Goal: Information Seeking & Learning: Learn about a topic

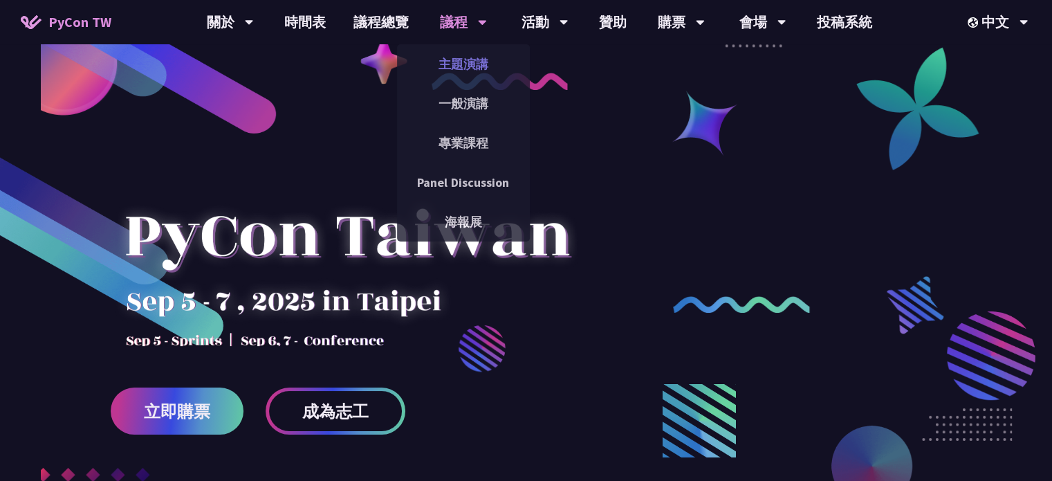
click at [468, 69] on link "主題演講" at bounding box center [463, 64] width 133 height 33
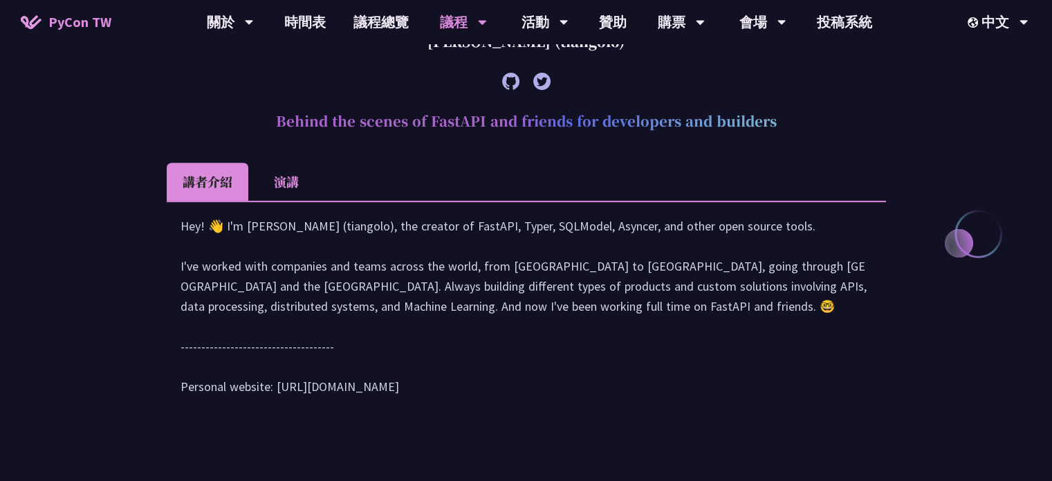
click at [275, 179] on li "演講" at bounding box center [286, 182] width 76 height 38
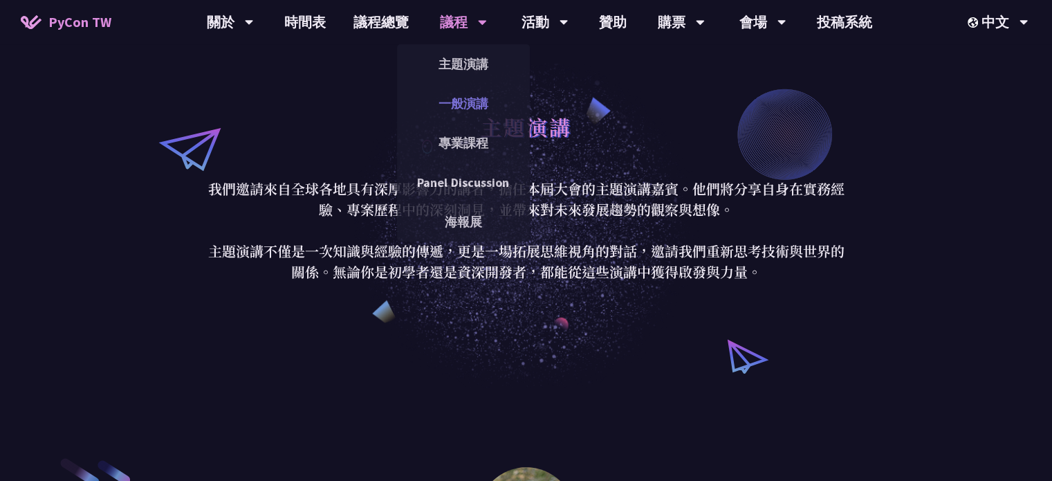
click at [459, 98] on link "一般演講" at bounding box center [463, 103] width 133 height 33
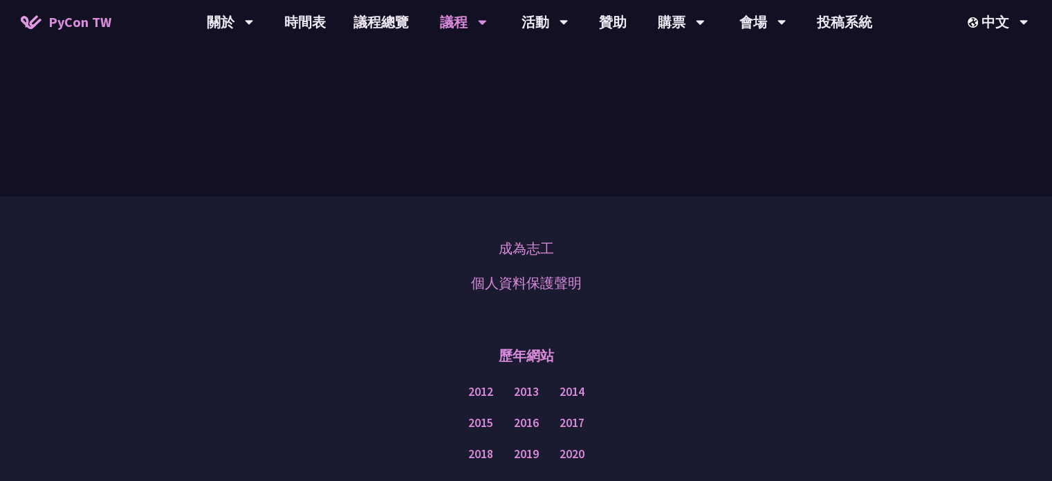
scroll to position [4707, 0]
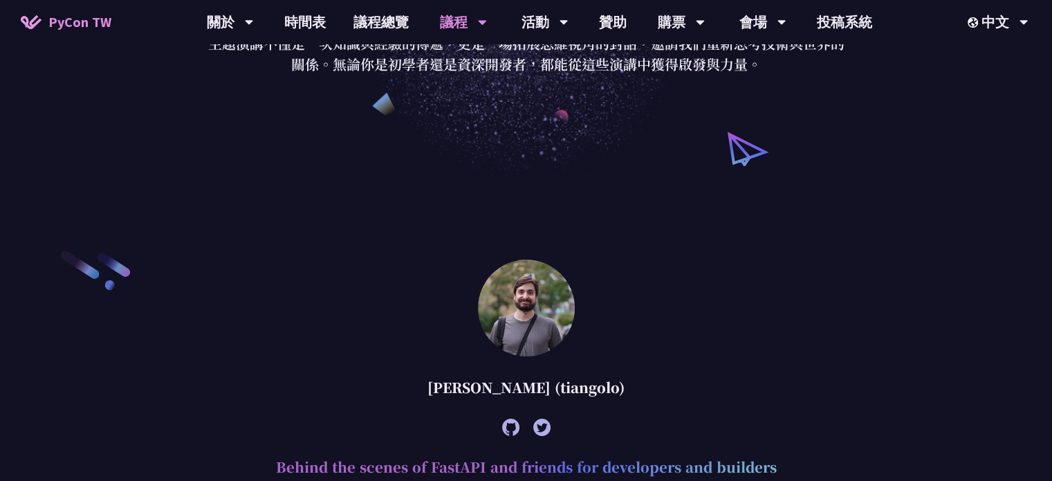
scroll to position [138, 0]
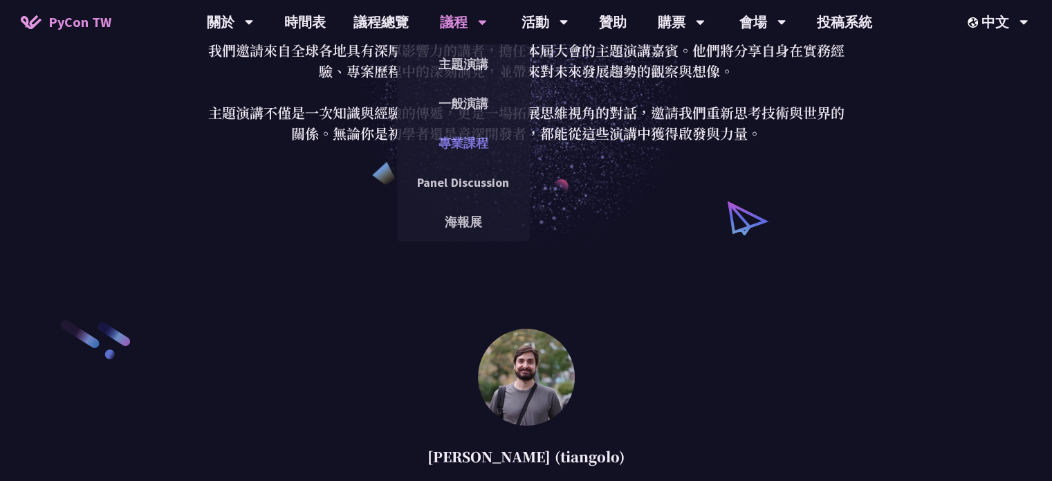
click at [468, 137] on link "專業課程" at bounding box center [463, 143] width 133 height 33
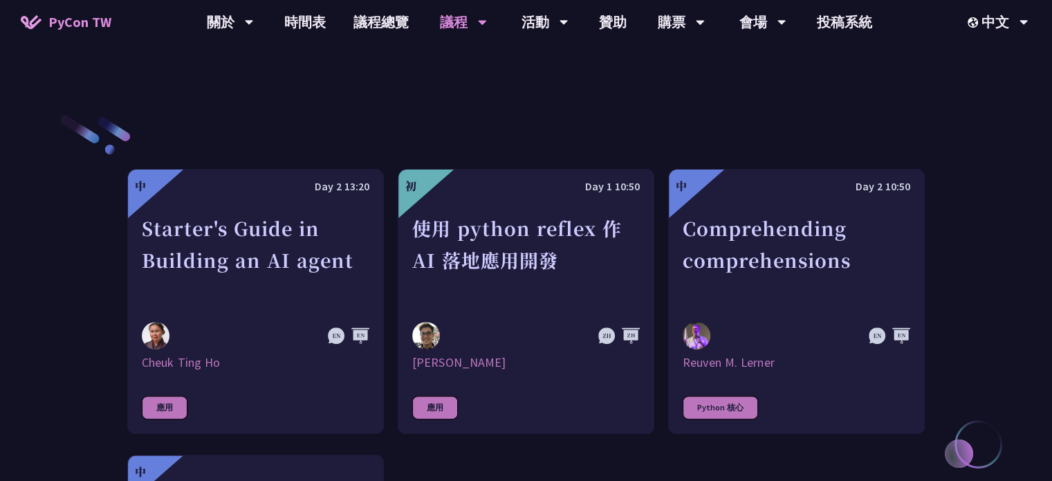
scroll to position [277, 0]
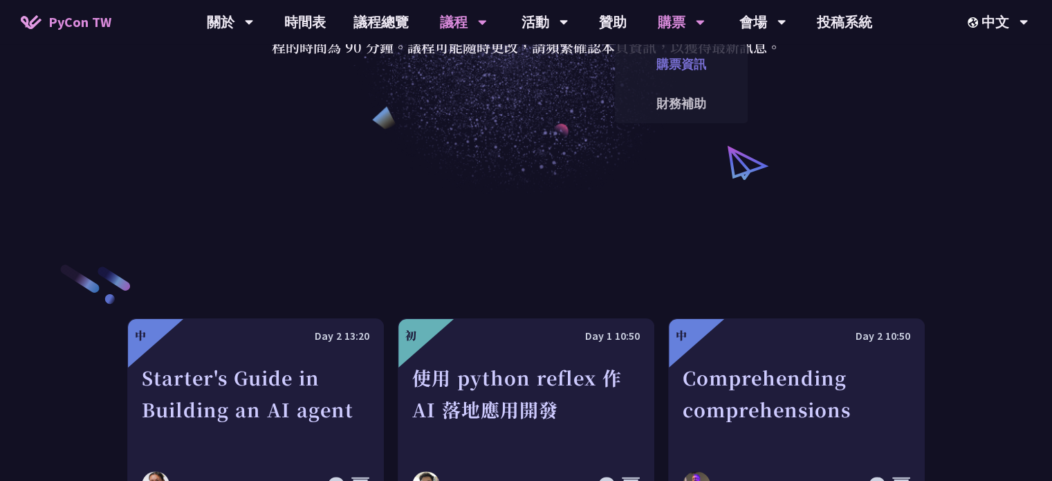
click at [692, 61] on link "購票資訊" at bounding box center [681, 64] width 133 height 33
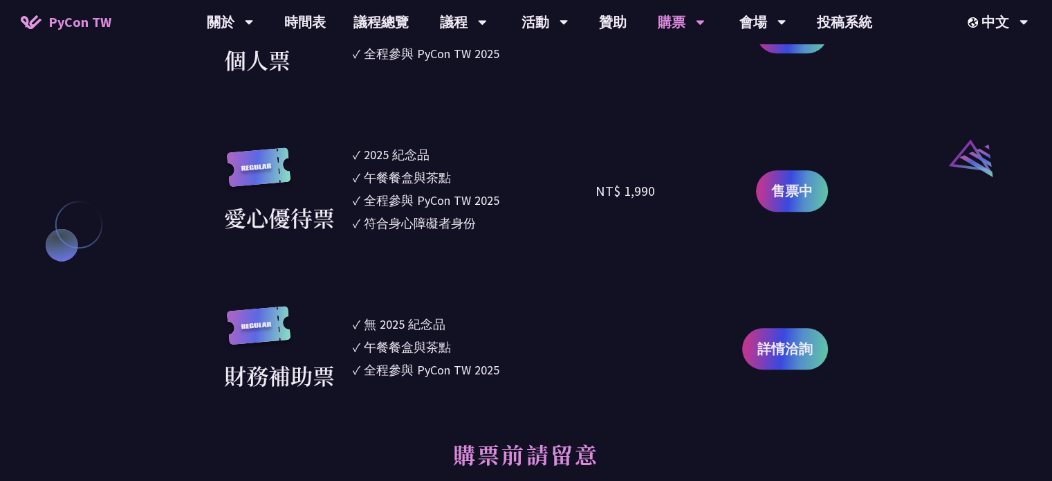
scroll to position [1591, 0]
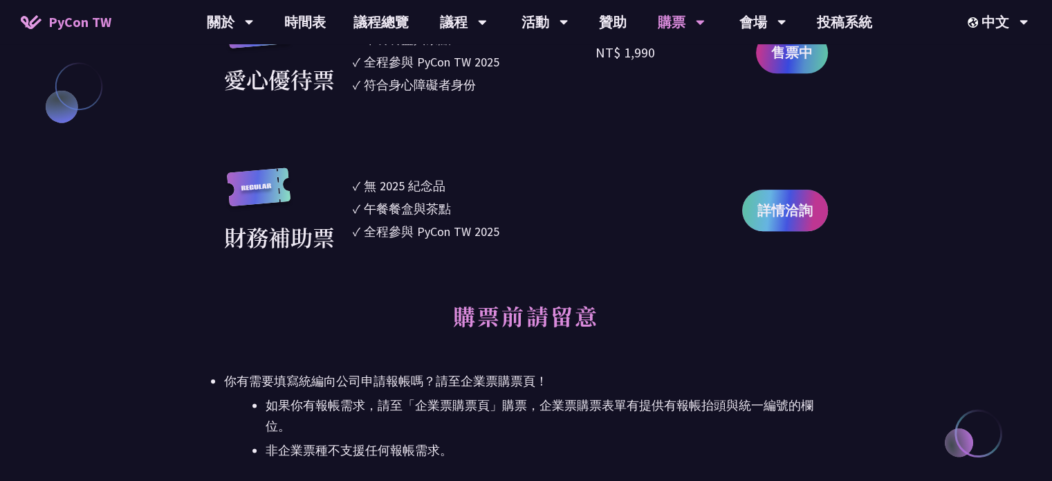
click at [775, 219] on span "詳情洽詢" at bounding box center [784, 210] width 55 height 21
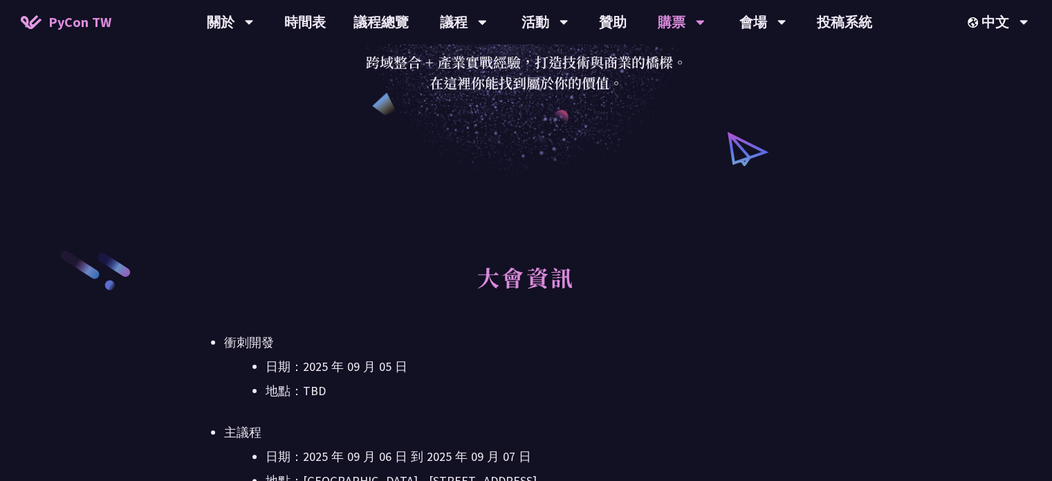
scroll to position [0, 0]
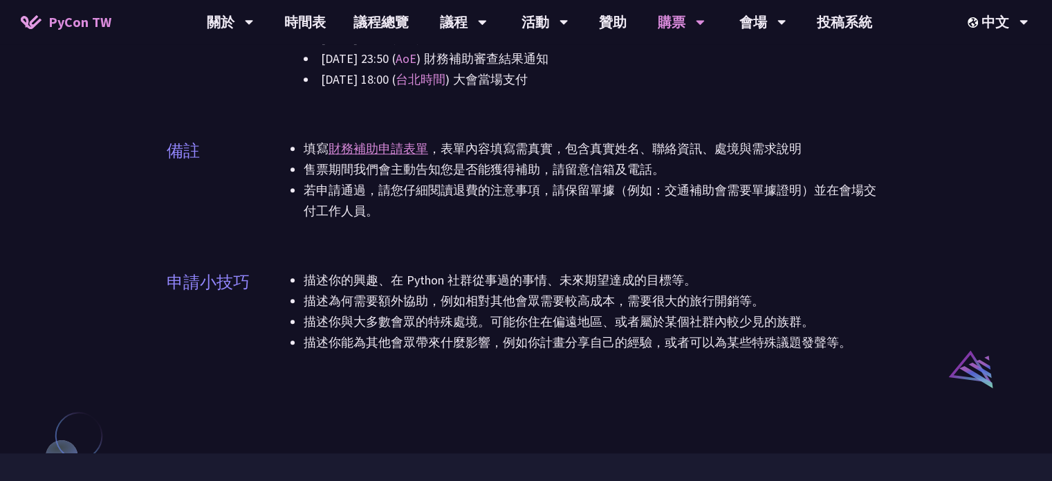
scroll to position [899, 0]
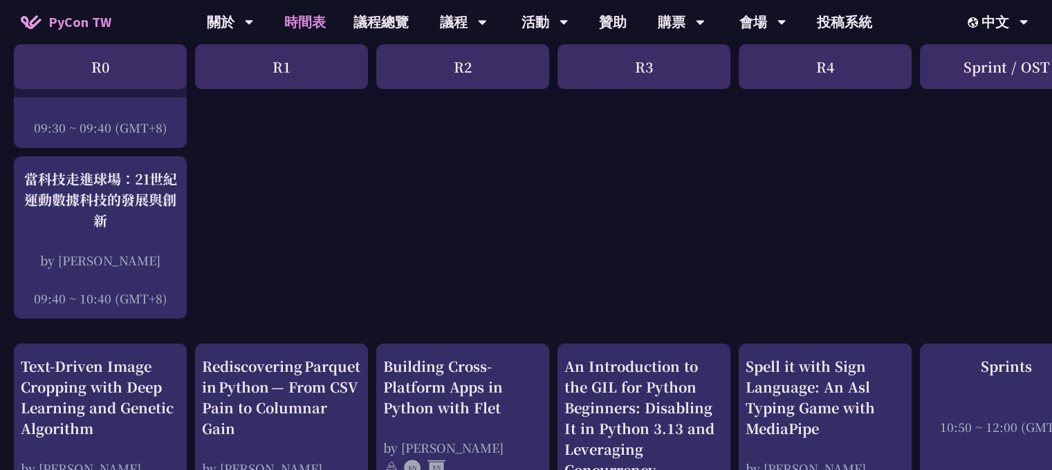
scroll to position [69, 0]
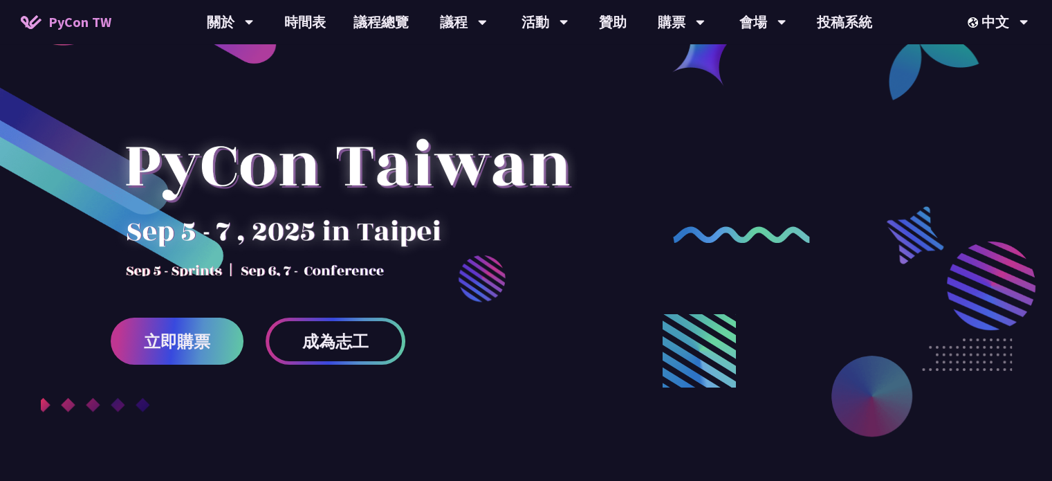
scroll to position [69, 0]
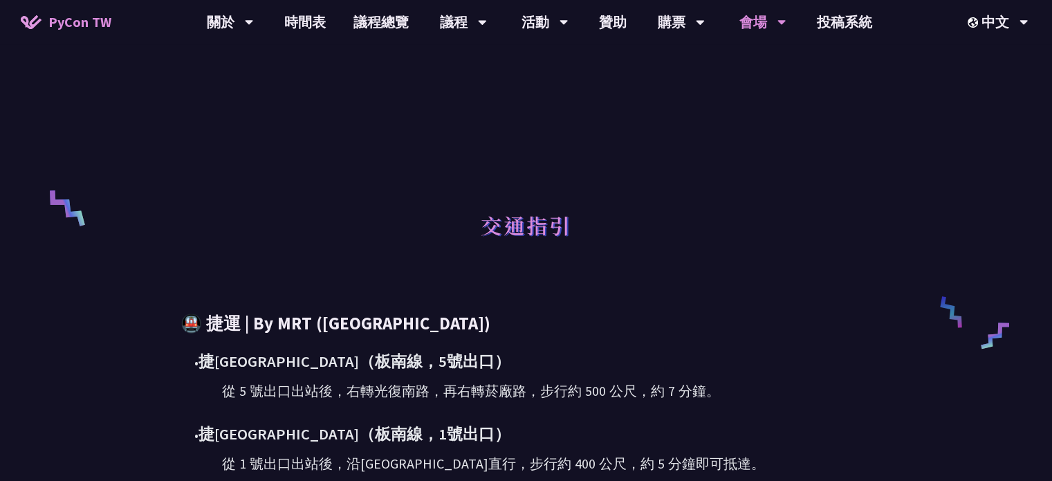
scroll to position [830, 0]
